Goal: Task Accomplishment & Management: Manage account settings

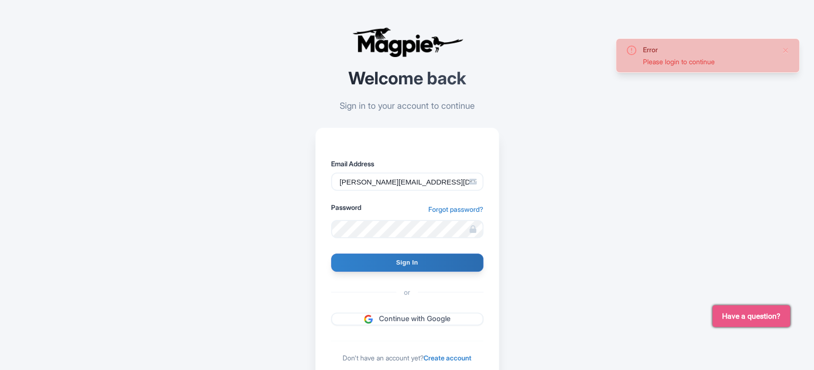
click at [405, 266] on input "Sign In" at bounding box center [407, 262] width 152 height 18
type input "Signing in..."
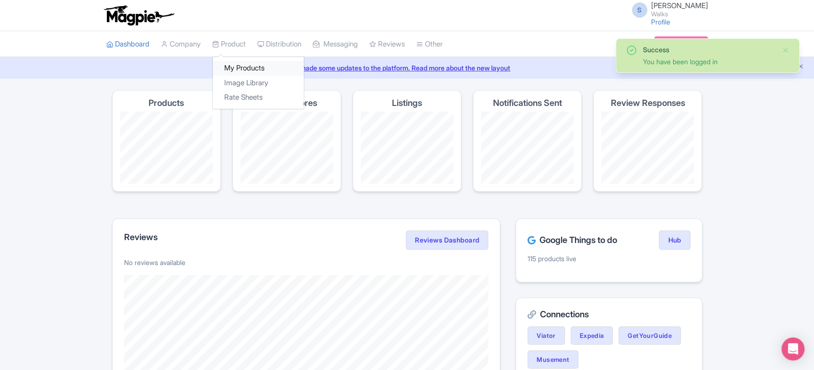
click at [239, 69] on link "My Products" at bounding box center [258, 68] width 91 height 15
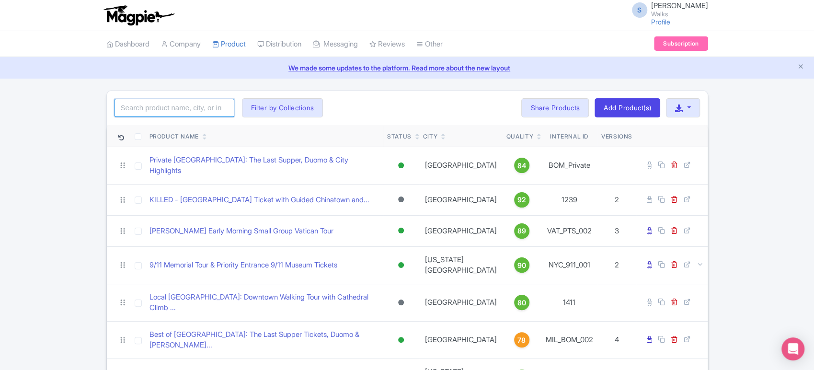
click at [208, 100] on input "search" at bounding box center [175, 108] width 120 height 18
type input "madrid"
click button "Search" at bounding box center [0, 0] width 0 height 0
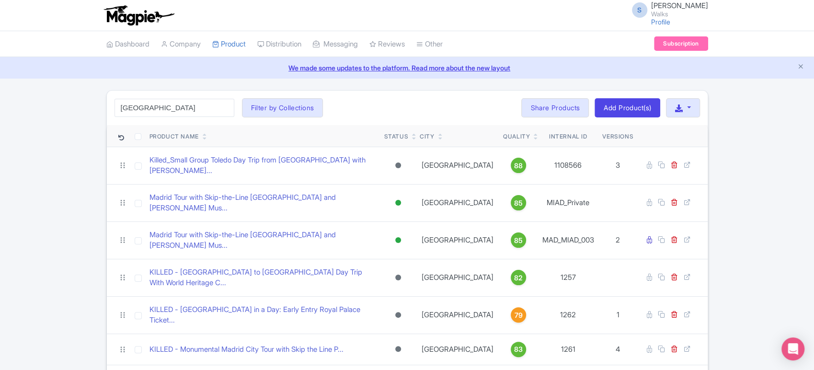
click at [419, 108] on div "madrid Search Filter by Collections Amsterdam Athens Barcelona Bologna Bordeaux…" at bounding box center [407, 108] width 601 height 34
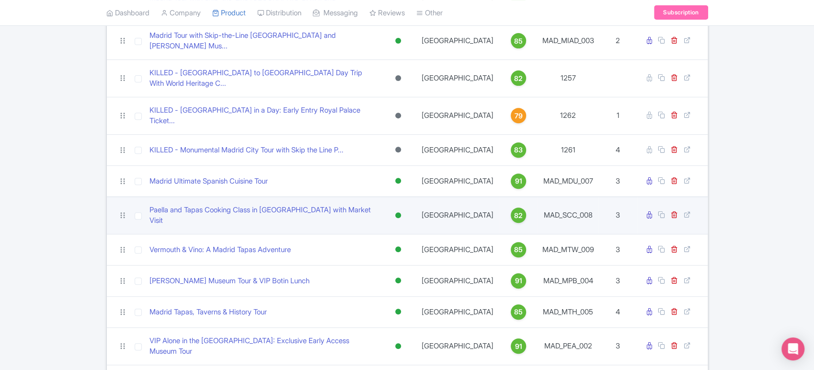
scroll to position [225, 0]
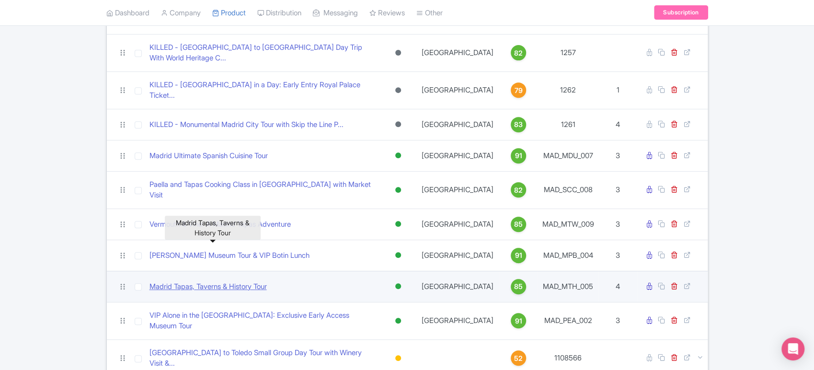
click at [267, 281] on link "Madrid Tapas, Taverns & History Tour" at bounding box center [207, 286] width 117 height 11
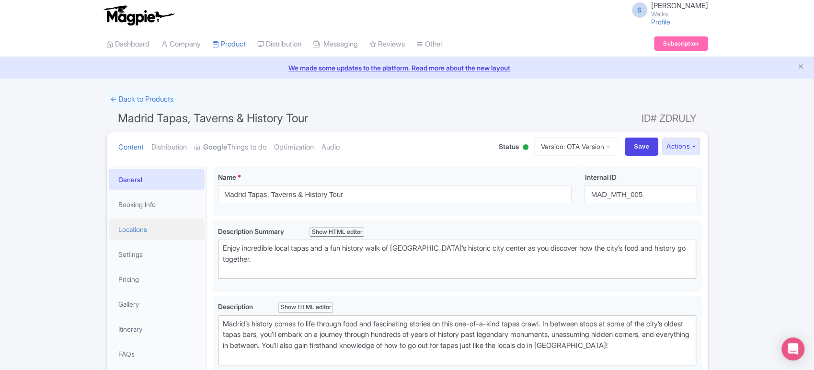
click at [157, 222] on link "Locations" at bounding box center [157, 229] width 96 height 22
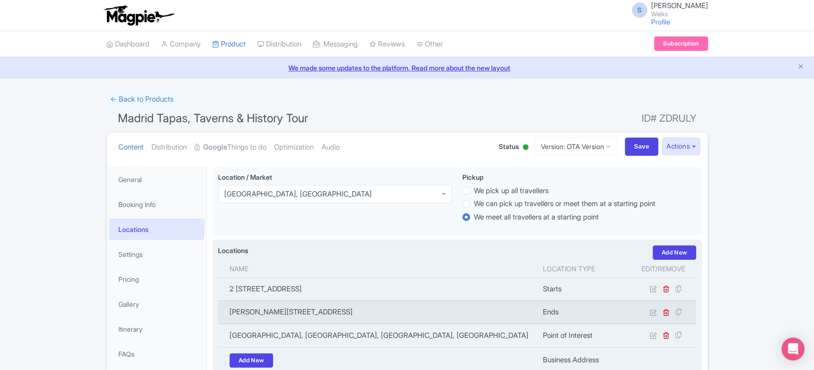
click at [278, 316] on td "C. de la Cruz, 14, Madrid, España" at bounding box center [377, 311] width 319 height 23
copy tr "C. de la Cruz, 14, Madrid, España"
